Goal: Task Accomplishment & Management: Manage account settings

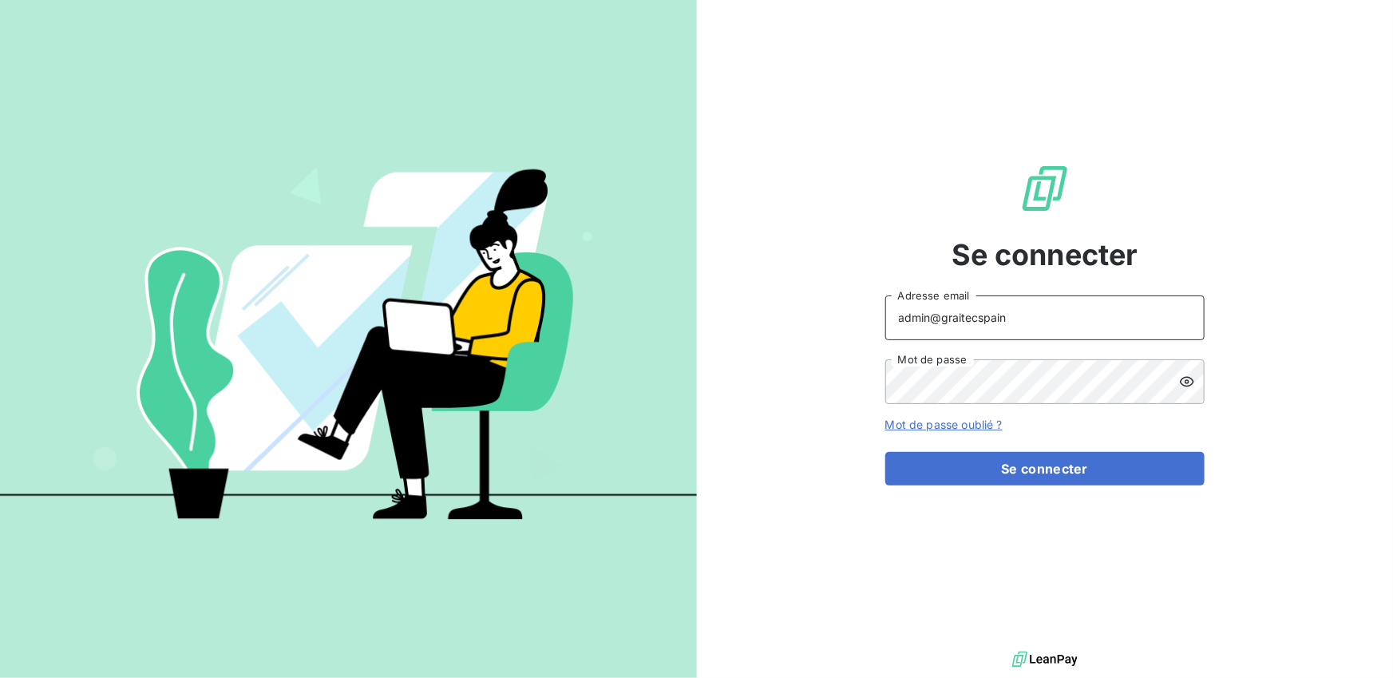
click at [1024, 323] on input "admin@graitecspain" at bounding box center [1044, 317] width 319 height 45
type input "admin@graitecslovakia"
click at [1022, 485] on div "Se connecter admin@graitecslovakia Adresse email Mot de passe Mot de passe oubl…" at bounding box center [1044, 323] width 319 height 647
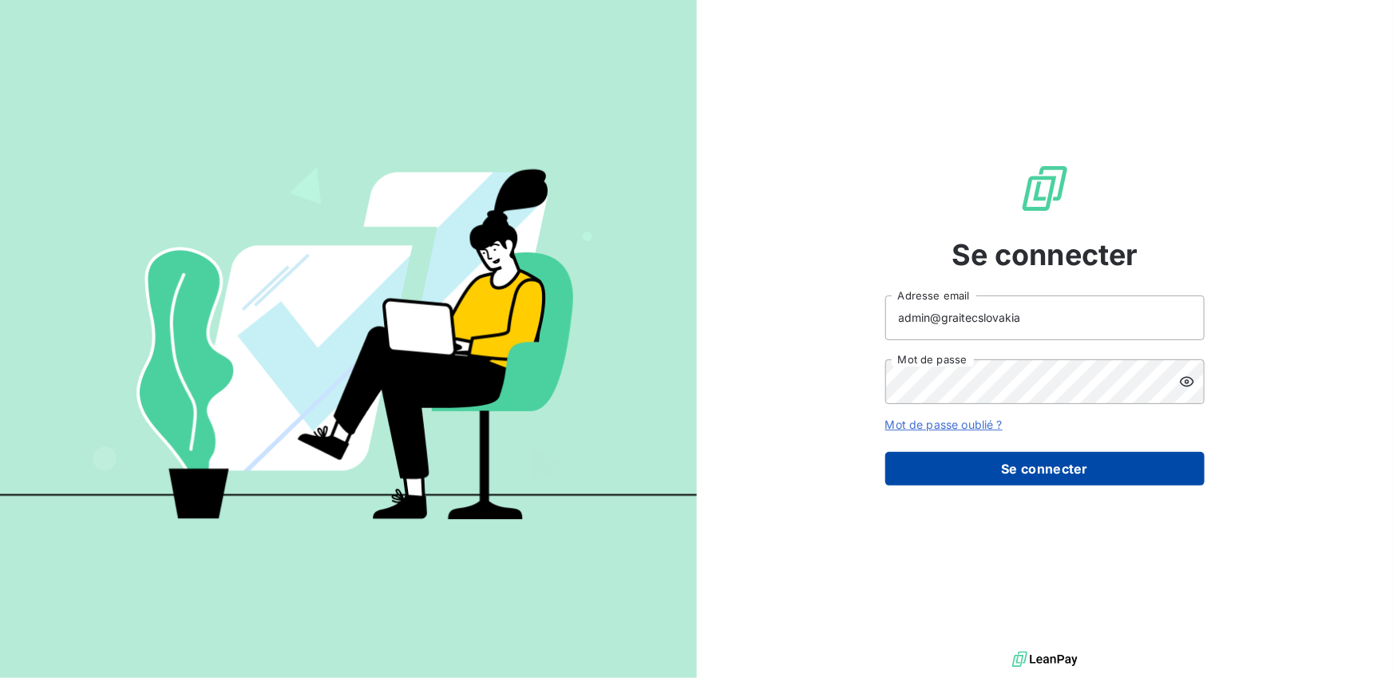
click at [1026, 464] on button "Se connecter" at bounding box center [1044, 469] width 319 height 34
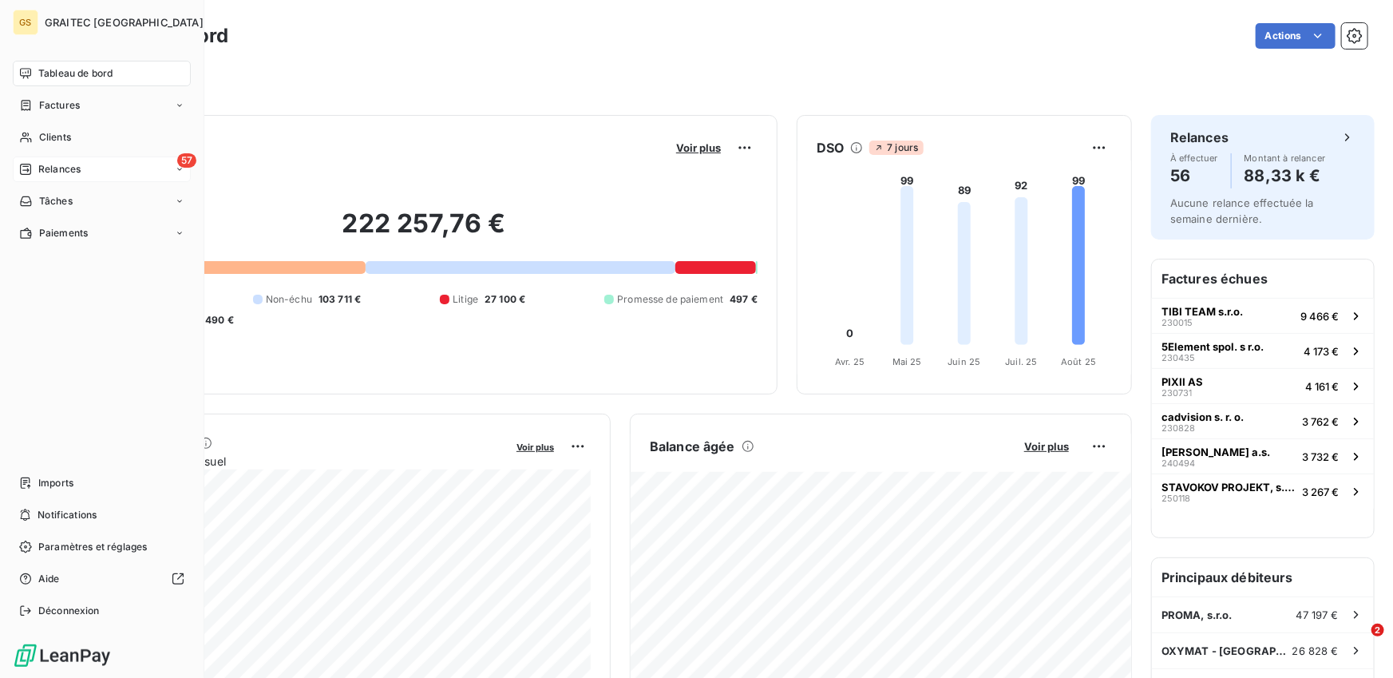
click at [36, 171] on div "Relances" at bounding box center [49, 169] width 61 height 14
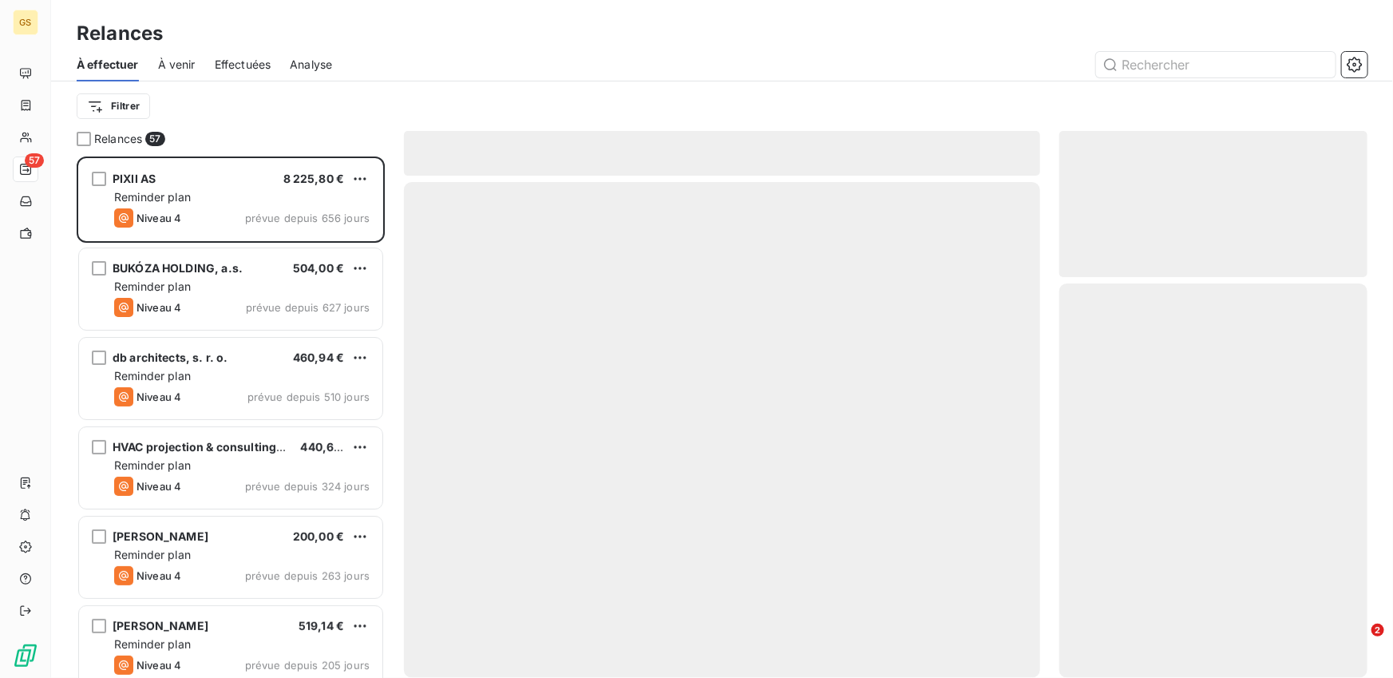
scroll to position [521, 308]
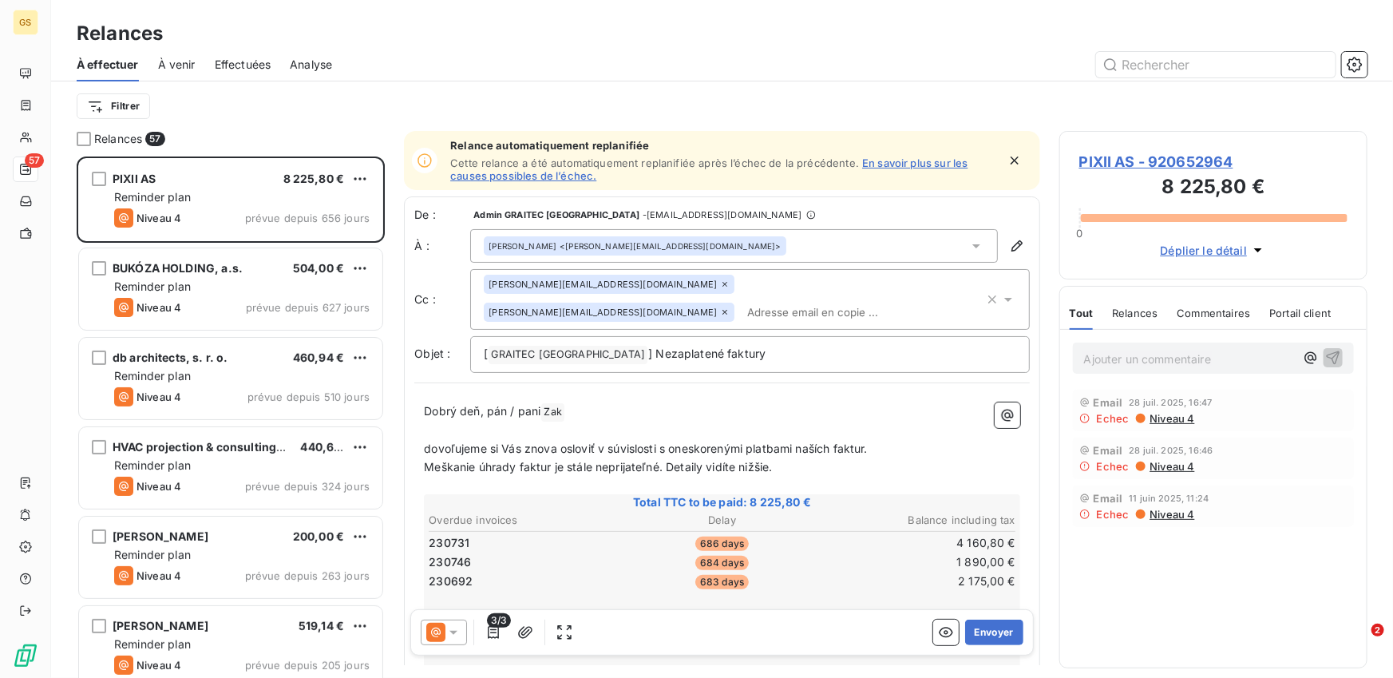
click at [236, 62] on span "Effectuées" at bounding box center [243, 65] width 57 height 16
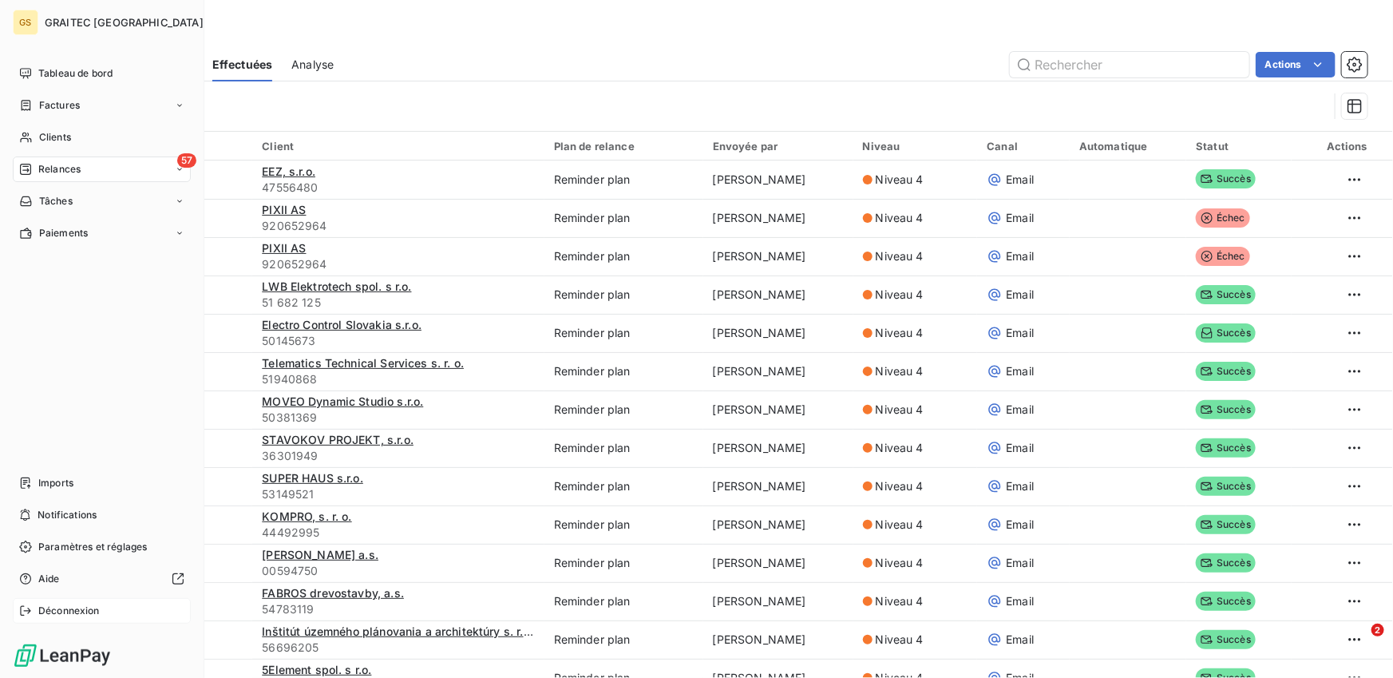
click at [26, 612] on icon at bounding box center [25, 610] width 13 height 13
